Goal: Transaction & Acquisition: Subscribe to service/newsletter

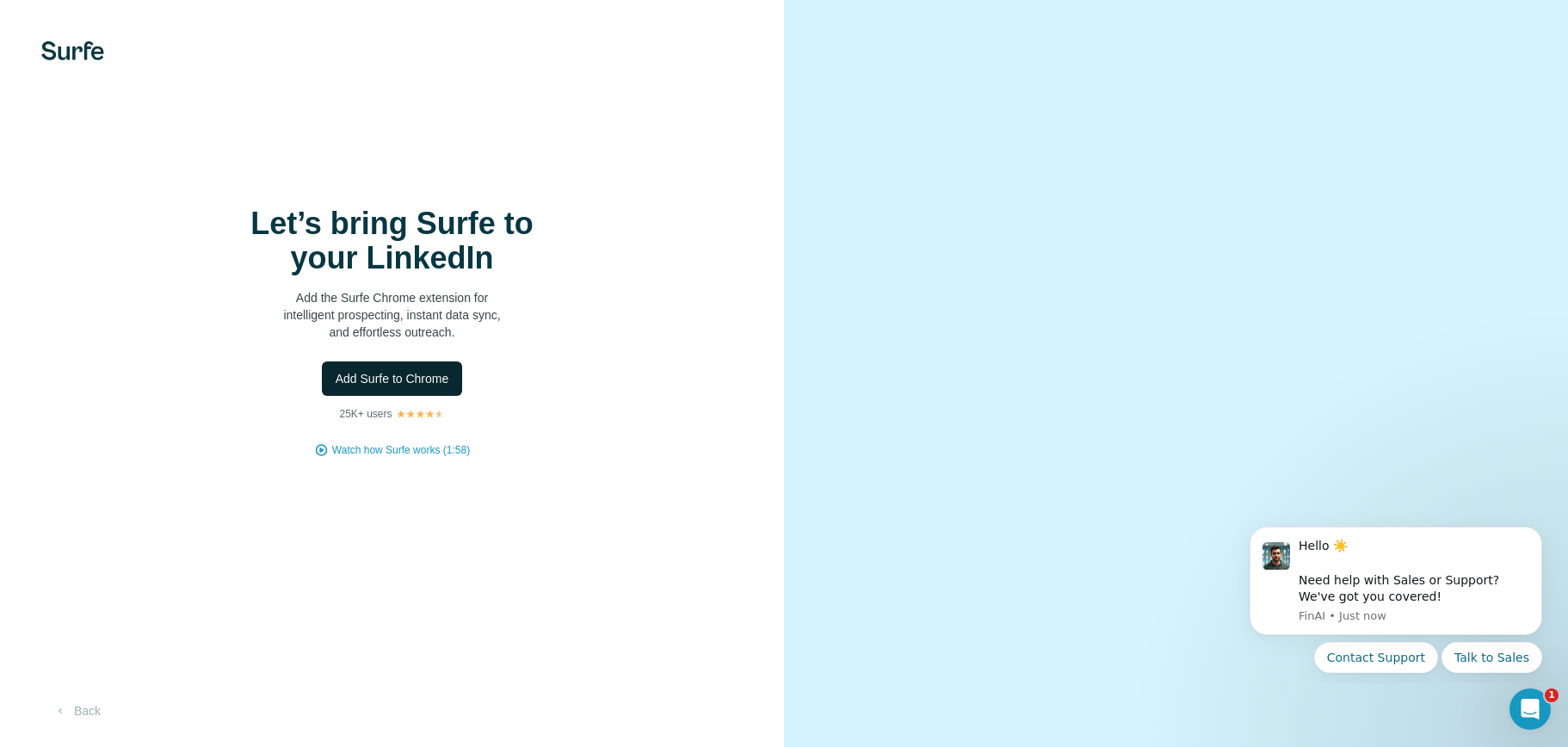
click at [430, 387] on span "Add Surfe to Chrome" at bounding box center [392, 378] width 114 height 17
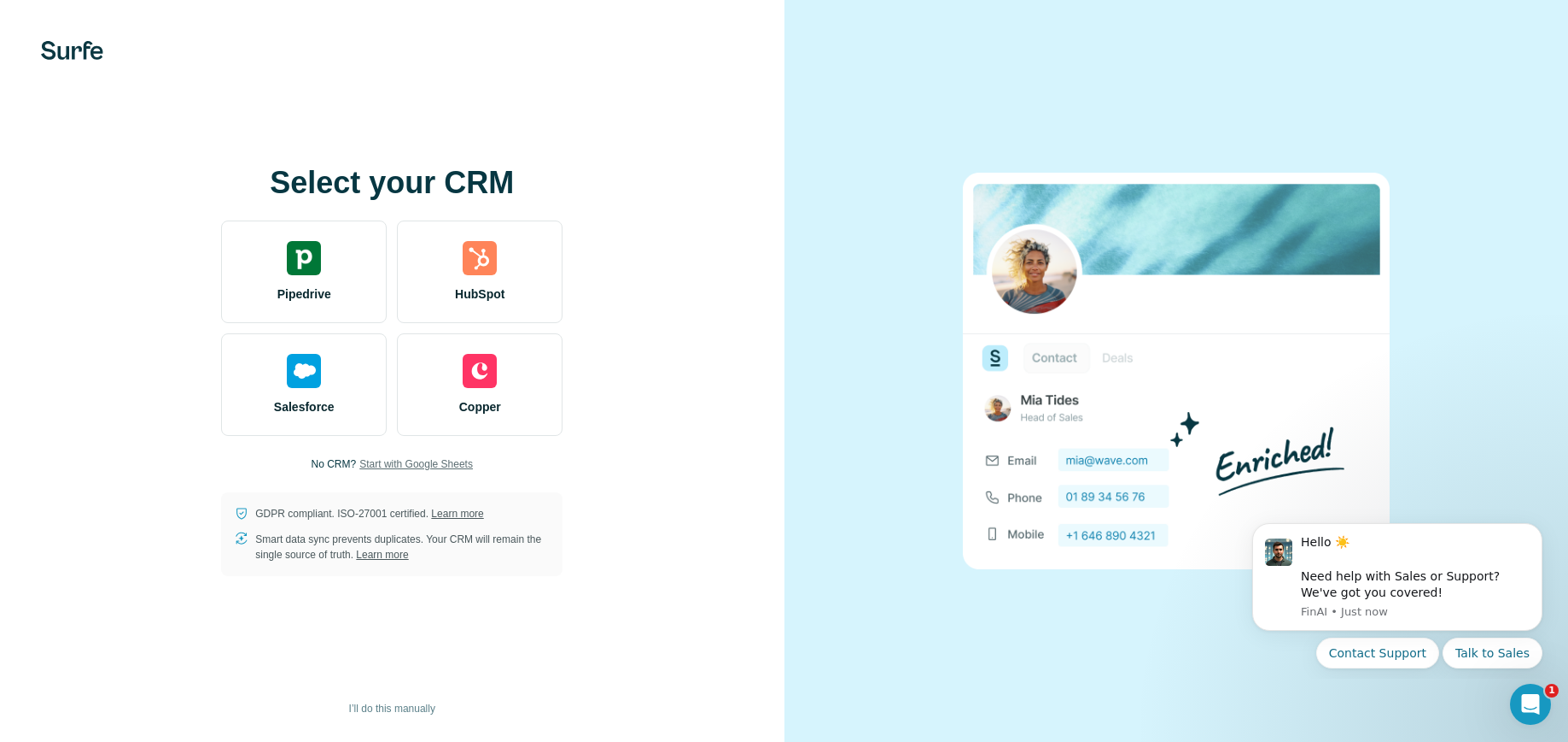
click at [420, 467] on span "Start with Google Sheets" at bounding box center [417, 464] width 114 height 15
